Goal: Check status: Check status

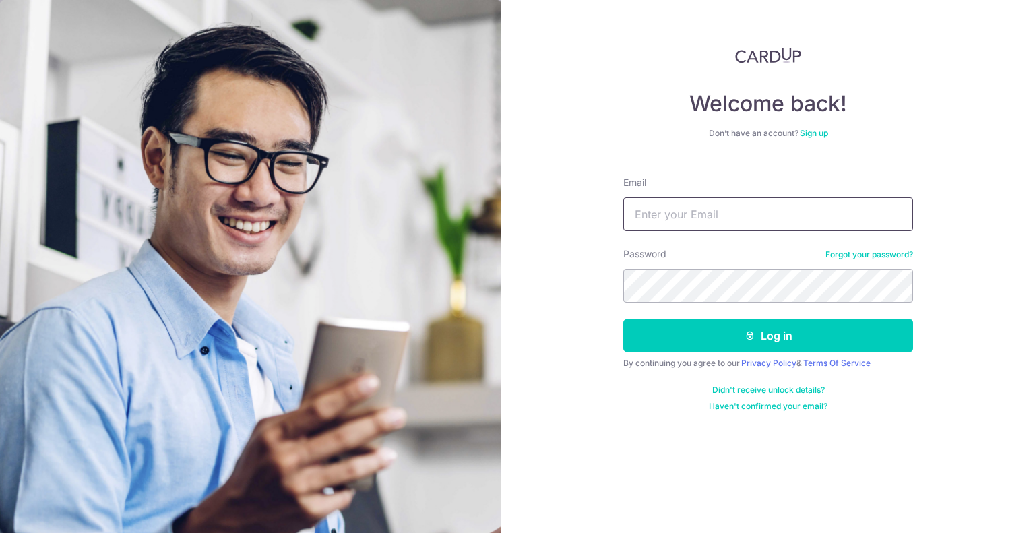
click at [674, 214] on input "Email" at bounding box center [768, 214] width 290 height 34
type input "[DOMAIN_NAME][EMAIL_ADDRESS][DOMAIN_NAME]"
click at [623, 319] on button "Log in" at bounding box center [768, 336] width 290 height 34
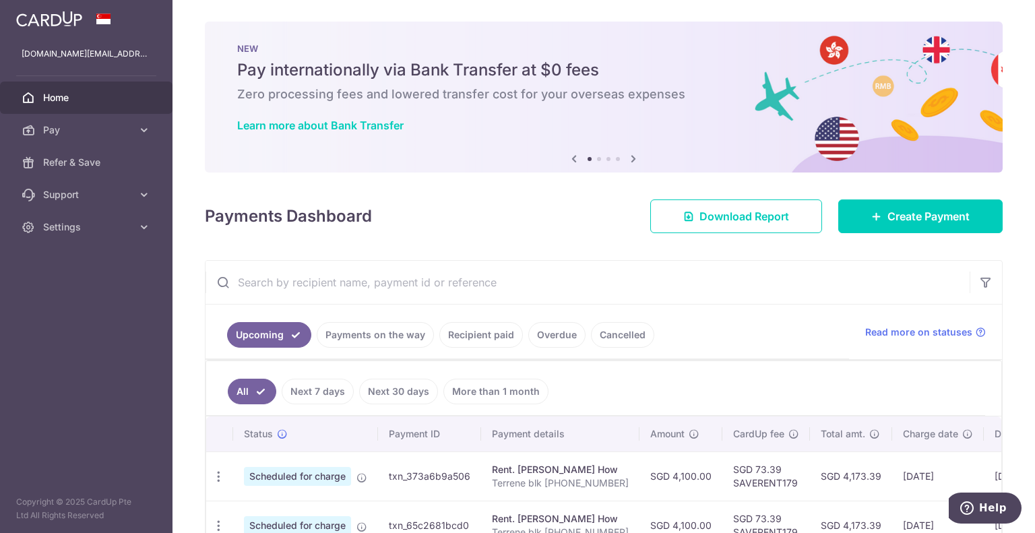
click at [487, 336] on link "Recipient paid" at bounding box center [481, 335] width 84 height 26
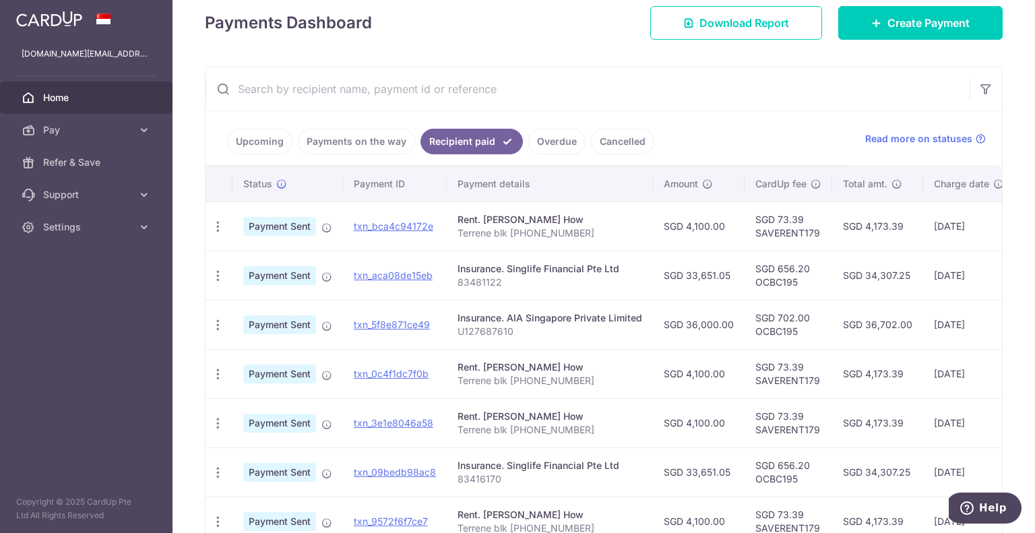
scroll to position [202, 0]
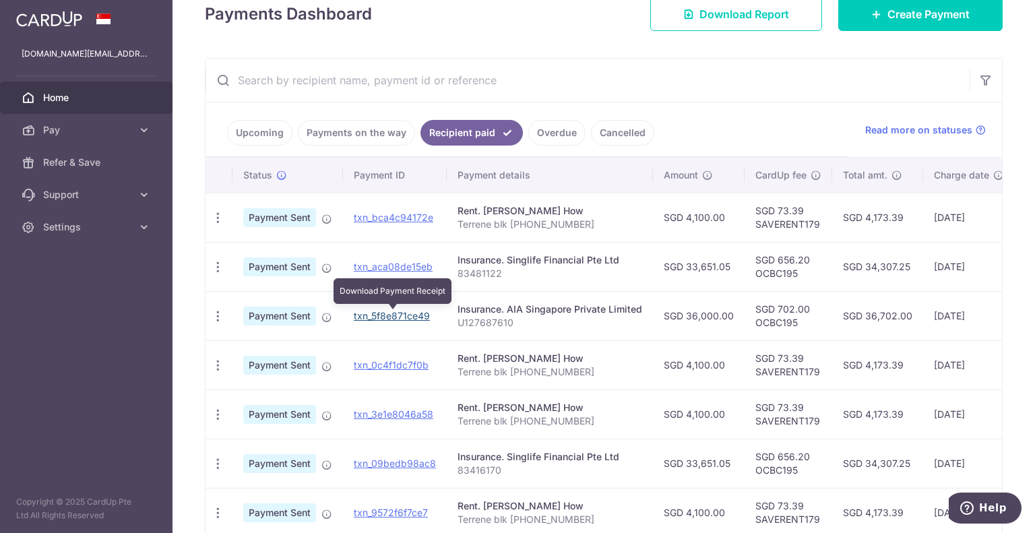
drag, startPoint x: 376, startPoint y: 319, endPoint x: 563, endPoint y: 51, distance: 326.2
click at [376, 319] on link "txn_5f8e871ce49" at bounding box center [392, 315] width 76 height 11
